Goal: Information Seeking & Learning: Learn about a topic

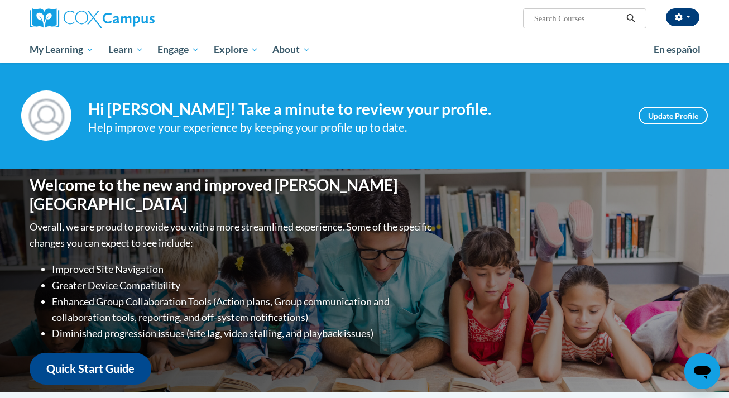
click at [688, 19] on button "button" at bounding box center [682, 17] width 33 height 18
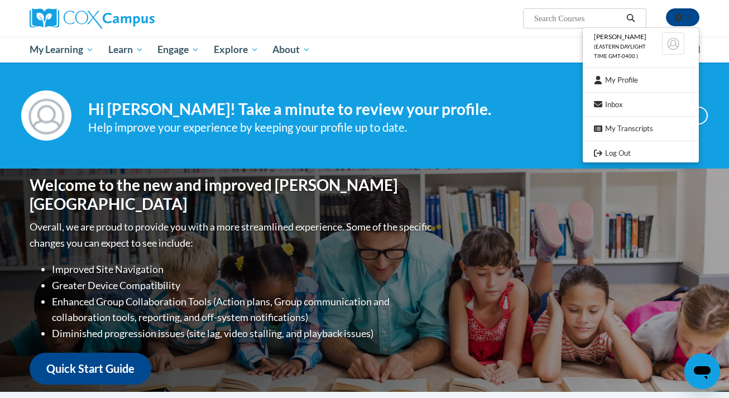
click at [714, 58] on div "Toggle navigation My Learning My Learning My Course Progress Certificates My Ac…" at bounding box center [364, 50] width 703 height 26
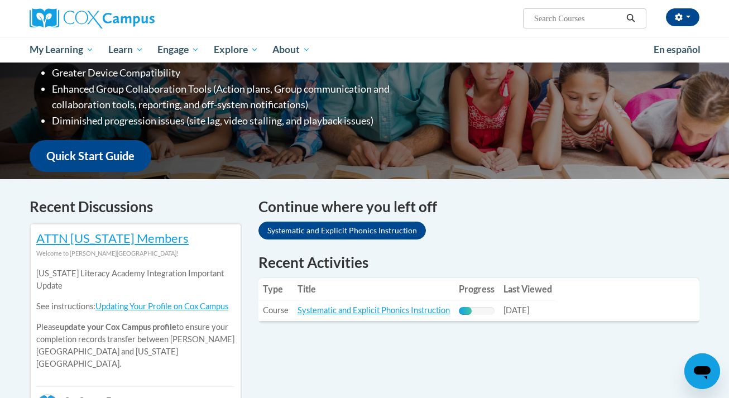
scroll to position [237, 0]
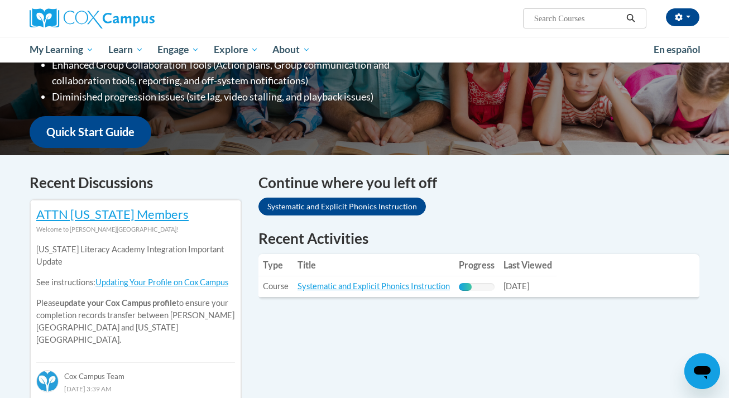
click at [374, 209] on link "Systematic and Explicit Phonics Instruction" at bounding box center [341, 207] width 167 height 18
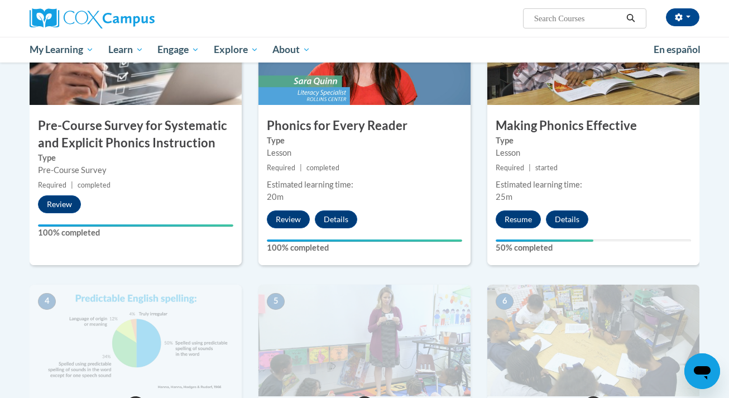
scroll to position [299, 0]
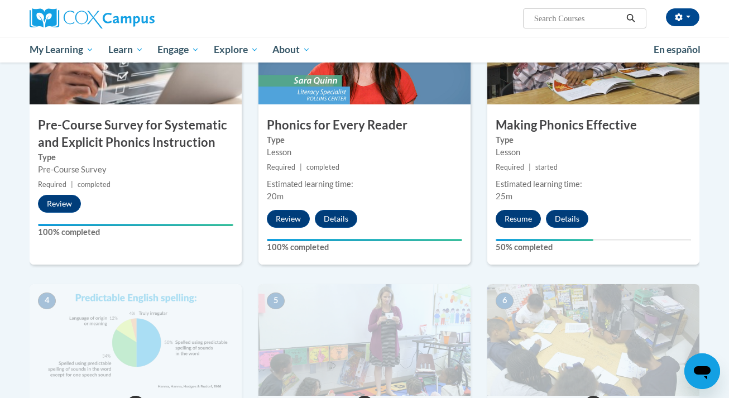
click at [508, 220] on button "Resume" at bounding box center [518, 219] width 45 height 18
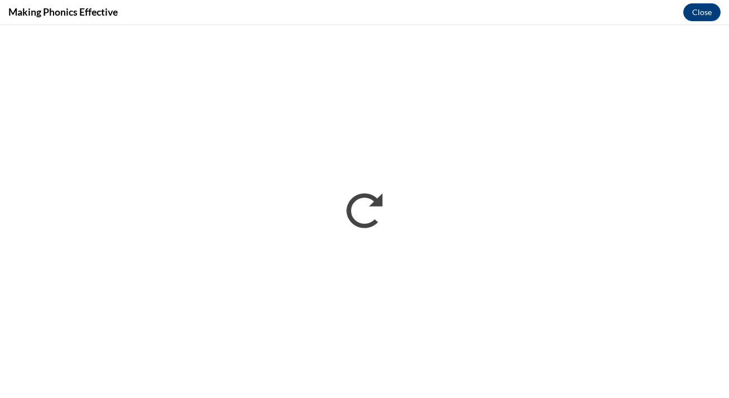
scroll to position [0, 0]
